Goal: Information Seeking & Learning: Learn about a topic

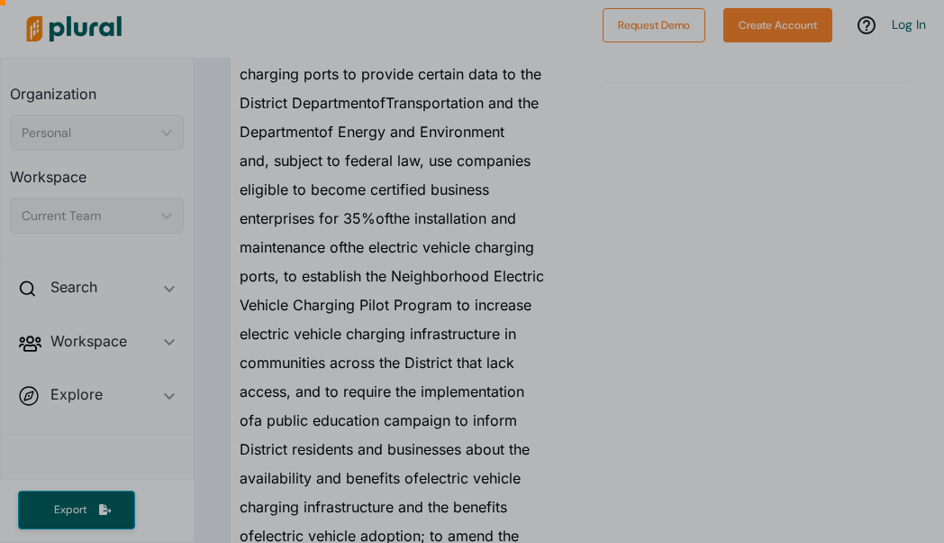
click at [386, 290] on div at bounding box center [472, 118] width 944 height 850
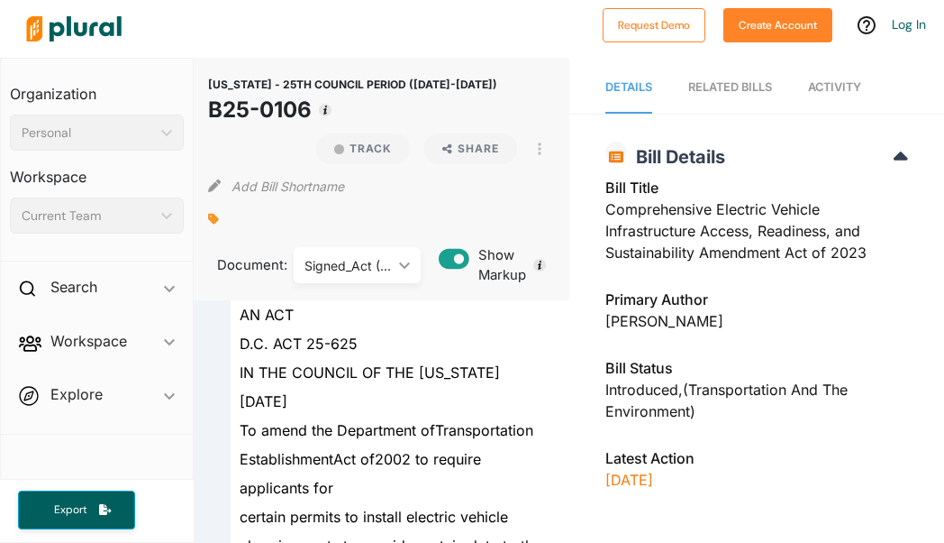
click at [409, 270] on div "Signed_Act ([DATE]) ic_keyboard_arrow_down" at bounding box center [357, 265] width 127 height 36
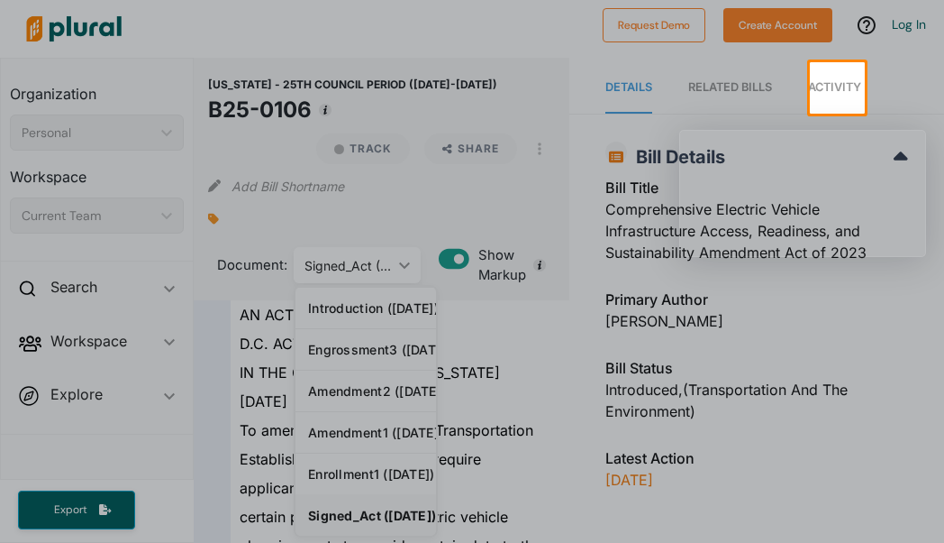
click at [406, 269] on div at bounding box center [472, 328] width 944 height 429
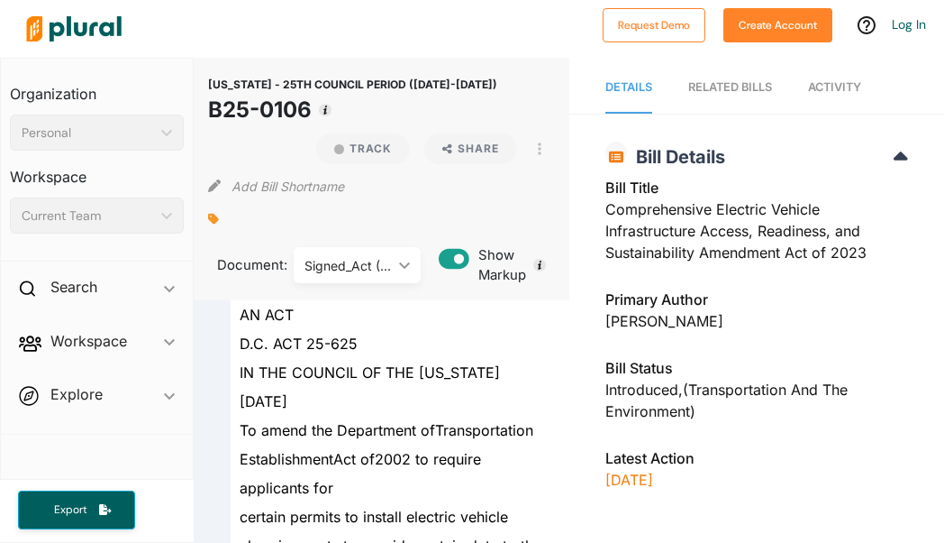
click at [856, 90] on span "Activity" at bounding box center [834, 87] width 53 height 14
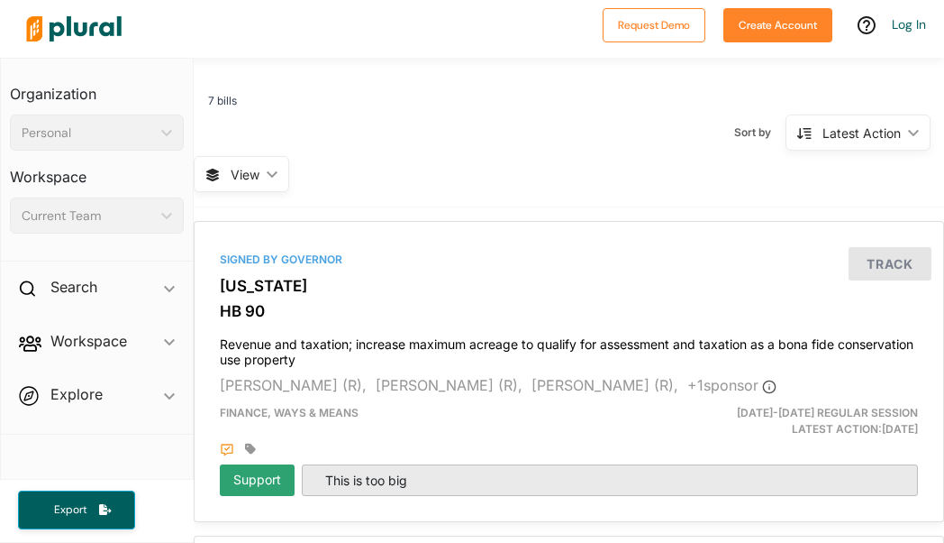
scroll to position [190, 0]
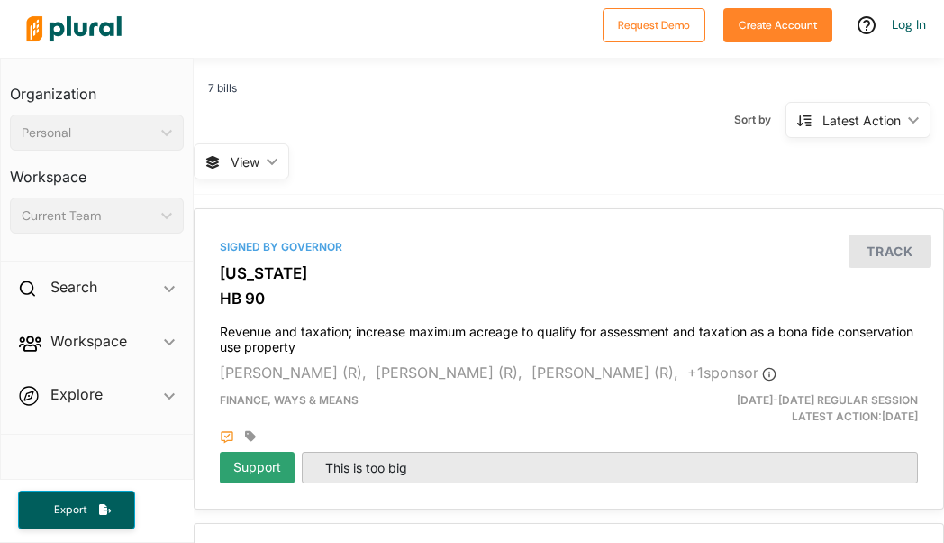
click at [907, 125] on div "Latest Action ic_keyboard_arrow_down" at bounding box center [858, 120] width 145 height 36
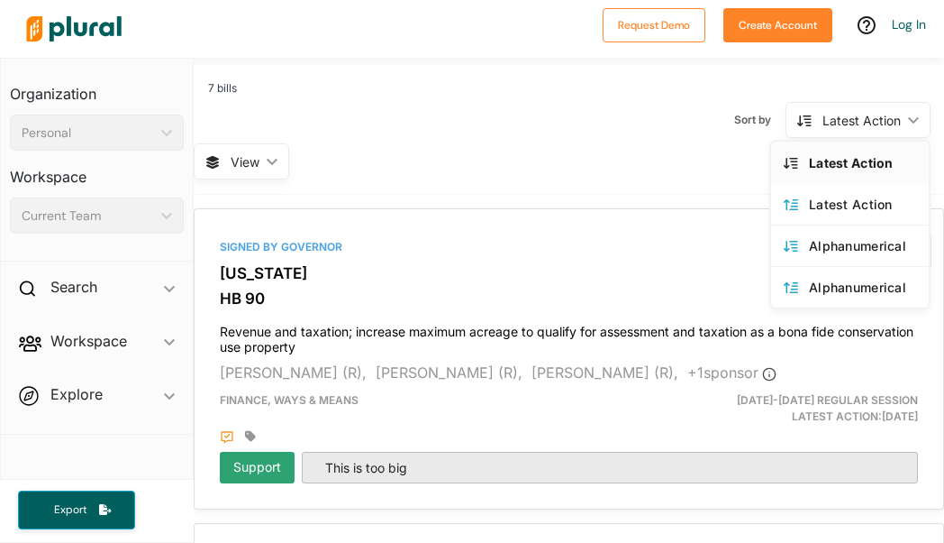
click at [566, 159] on div "7 bills Sort by Latest Action ic_keyboard_arrow_down Latest Action Latest Actio…" at bounding box center [569, 127] width 751 height 134
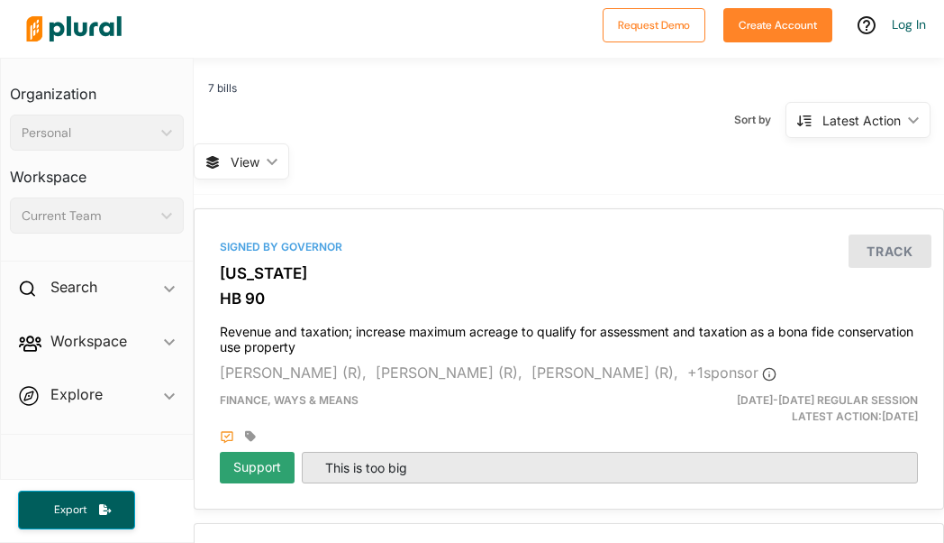
click at [915, 123] on icon "ic_keyboard_arrow_down" at bounding box center [910, 120] width 18 height 8
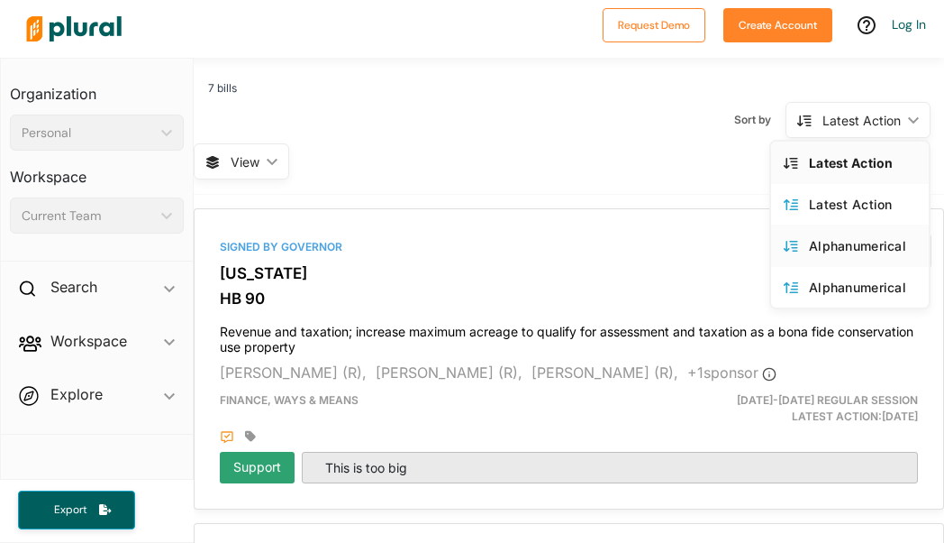
click at [871, 246] on div "Alphanumerical" at bounding box center [862, 245] width 107 height 15
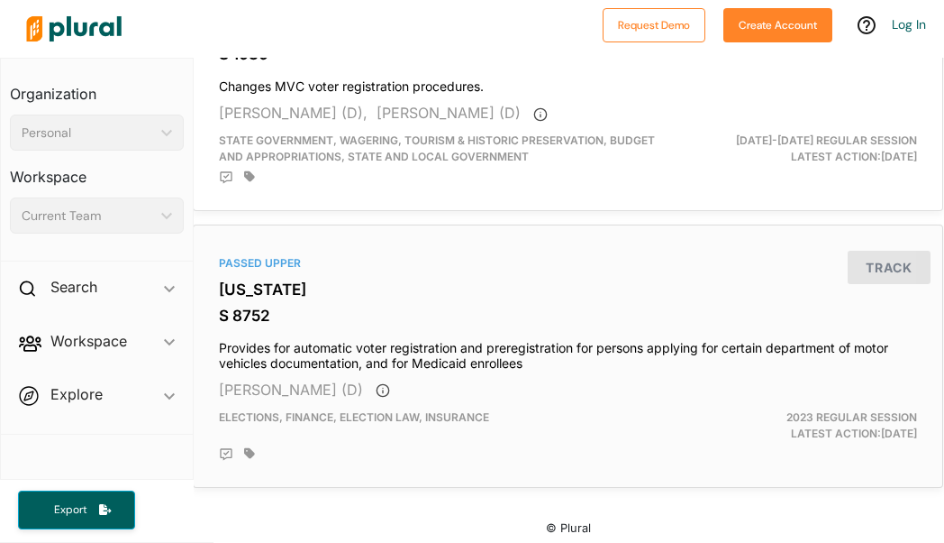
scroll to position [1907, 1]
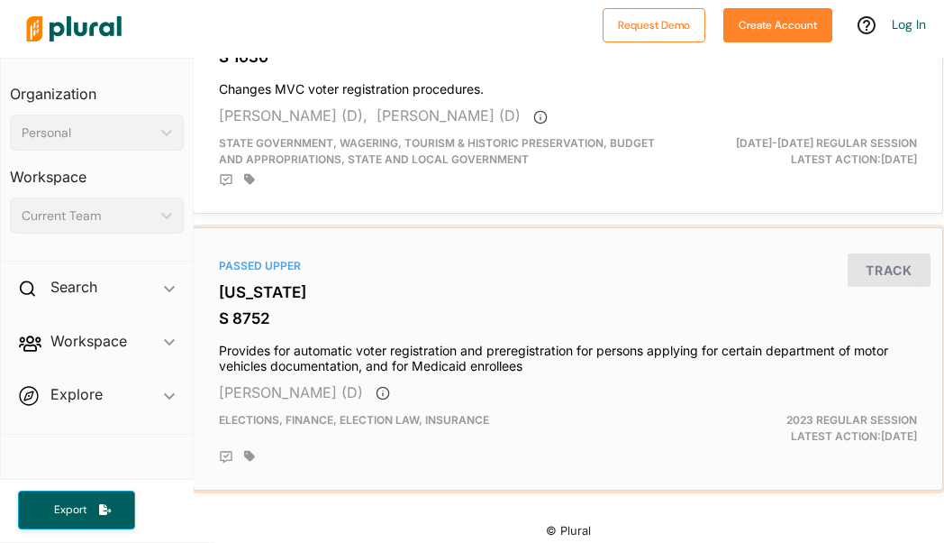
click at [574, 344] on h4 "Provides for automatic voter registration and preregistration for persons apply…" at bounding box center [568, 354] width 698 height 40
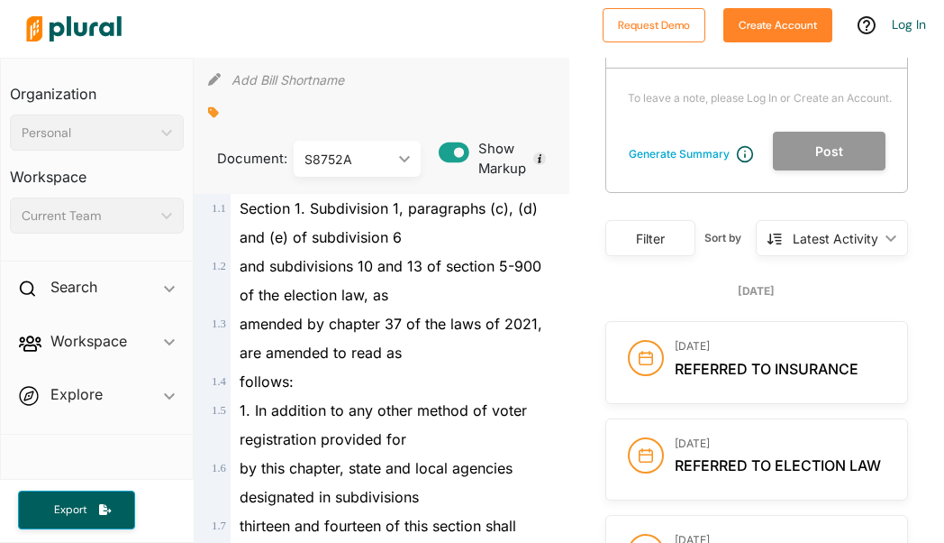
scroll to position [23, 0]
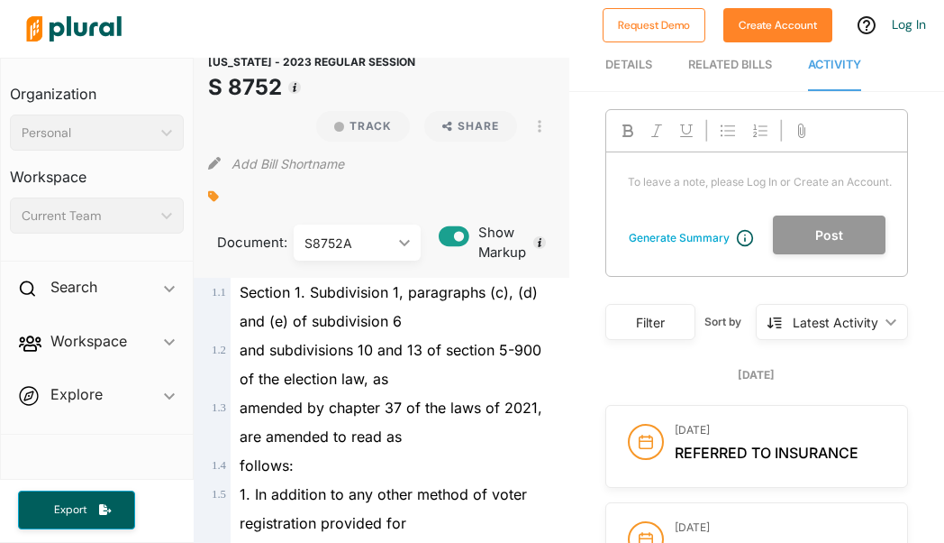
click at [401, 240] on icon "ic_keyboard_arrow_down" at bounding box center [401, 243] width 18 height 8
click at [351, 287] on div "S8752" at bounding box center [374, 285] width 132 height 15
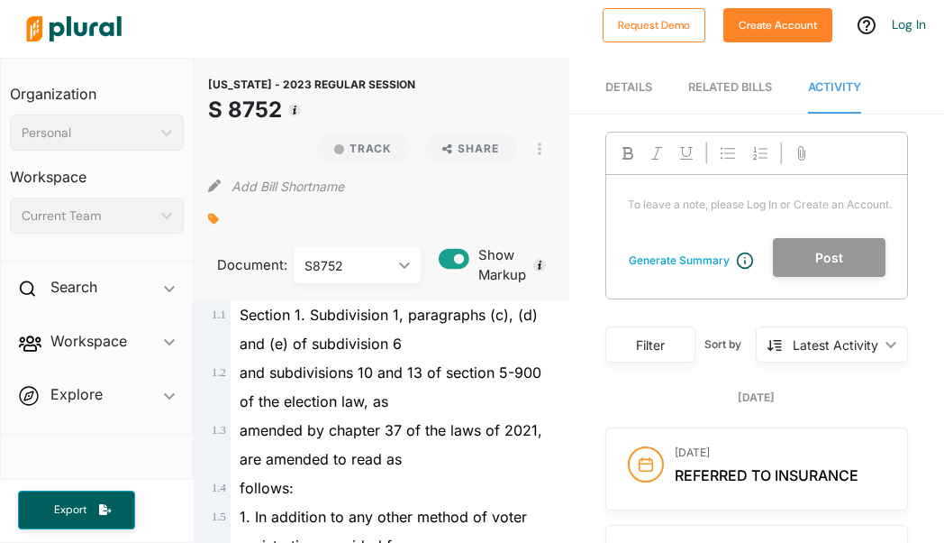
click at [412, 273] on div "S8752 ic_keyboard_arrow_down" at bounding box center [357, 265] width 127 height 36
click at [408, 267] on icon "ic_keyboard_arrow_down" at bounding box center [401, 265] width 18 height 8
click at [172, 341] on span "Workspace ic_keyboard_arrow_down Members Bills Tags Saved Searches Activity" at bounding box center [97, 344] width 192 height 49
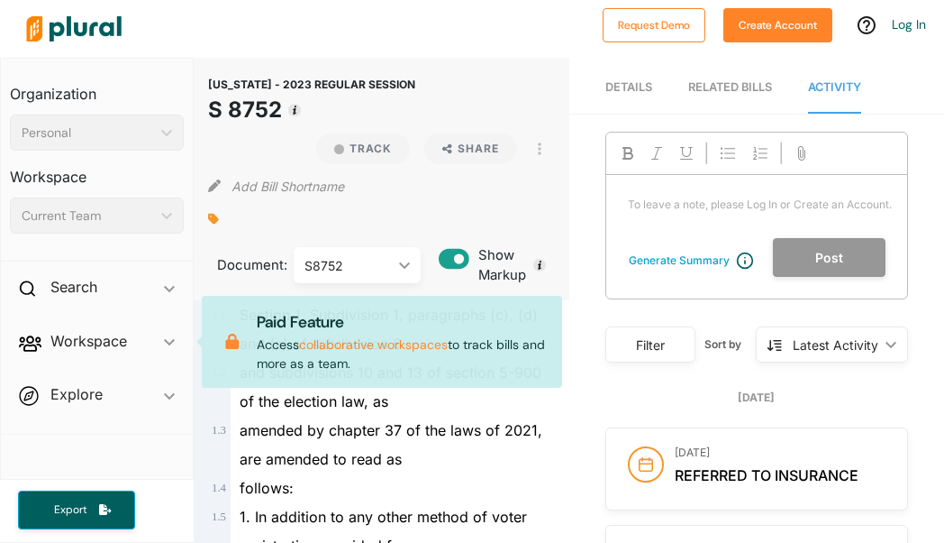
click at [171, 341] on span "Workspace ic_keyboard_arrow_down Members Bills Tags Saved Searches Activity Pai…" at bounding box center [97, 344] width 192 height 49
click at [171, 392] on span "Explore ic_keyboard_arrow_down Overview" at bounding box center [97, 397] width 192 height 49
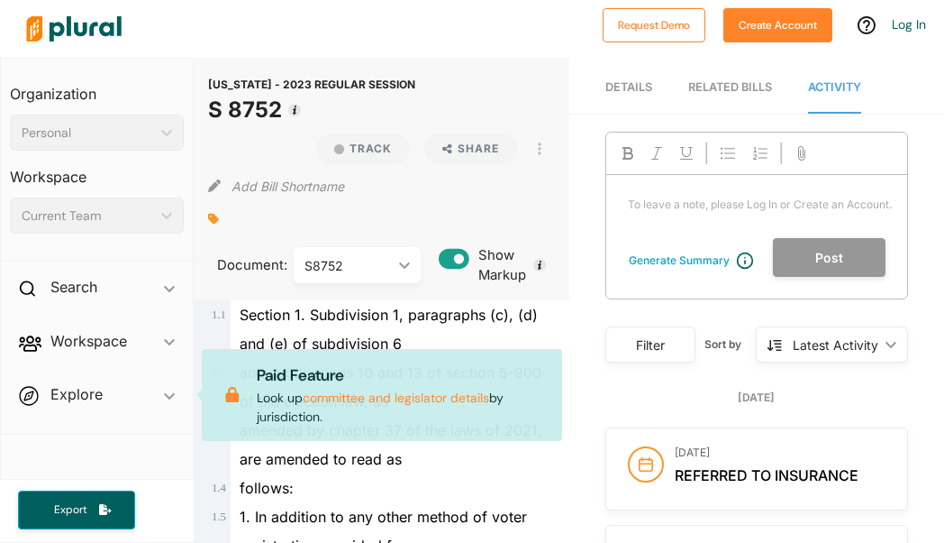
scroll to position [16, 0]
